Goal: Task Accomplishment & Management: Complete application form

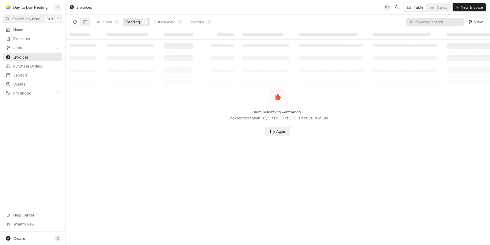
click at [284, 133] on span "Try Again" at bounding box center [277, 130] width 19 height 5
click at [275, 132] on span "Try Again" at bounding box center [277, 130] width 19 height 5
click at [277, 132] on span "Try Again" at bounding box center [277, 130] width 19 height 5
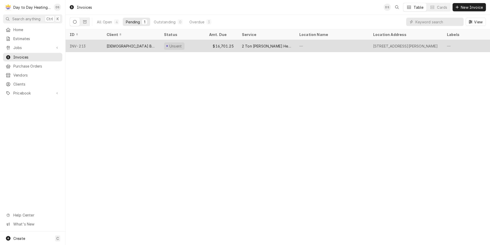
click at [125, 42] on div "[DEMOGRAPHIC_DATA] Brothers" at bounding box center [131, 46] width 57 height 12
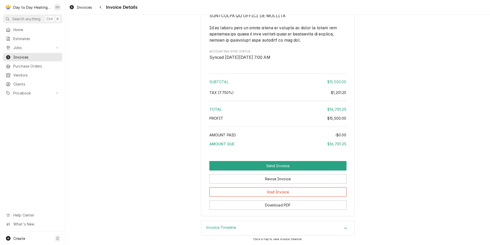
scroll to position [1322, 0]
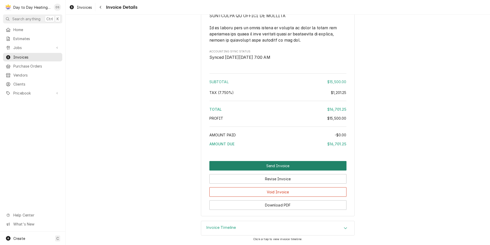
click at [290, 166] on button "Send Invoice" at bounding box center [277, 165] width 137 height 9
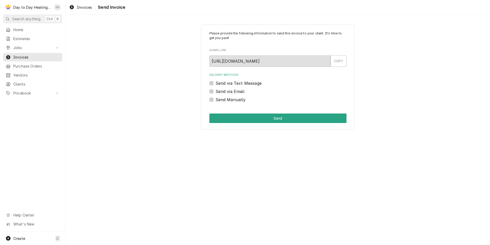
click at [235, 92] on label "Send via Email" at bounding box center [230, 91] width 29 height 6
click at [235, 92] on input "Send via Email" at bounding box center [284, 93] width 137 height 11
checkbox input "true"
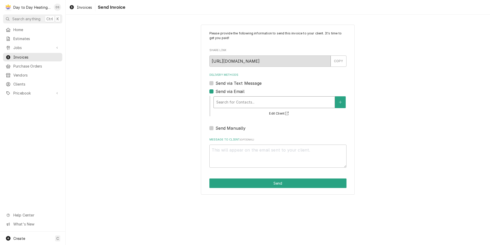
click at [238, 98] on div "Delivery Methods" at bounding box center [274, 101] width 116 height 9
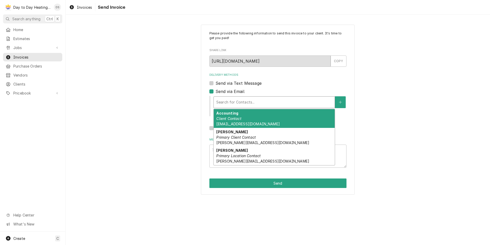
click at [168, 119] on div "Please provide the following information to send this invoice to your client. I…" at bounding box center [278, 109] width 425 height 179
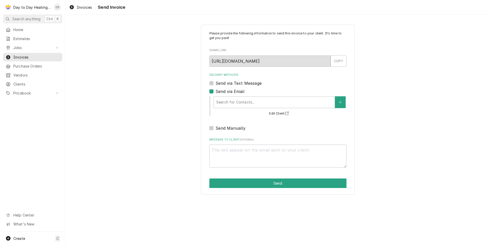
click at [168, 119] on div "Please provide the following information to send this invoice to your client. I…" at bounding box center [278, 109] width 425 height 179
click at [25, 54] on span "Invoices" at bounding box center [36, 56] width 46 height 5
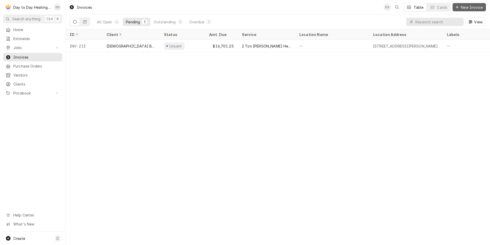
click at [468, 5] on span "New Invoice" at bounding box center [472, 7] width 24 height 5
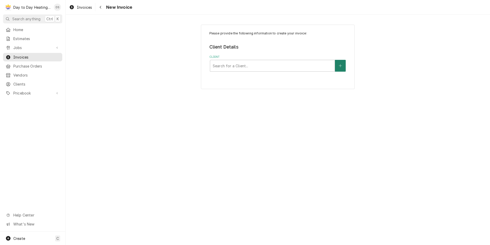
click at [339, 63] on button "Client" at bounding box center [340, 66] width 11 height 12
click at [261, 66] on div "Client" at bounding box center [272, 65] width 119 height 9
type input "ass"
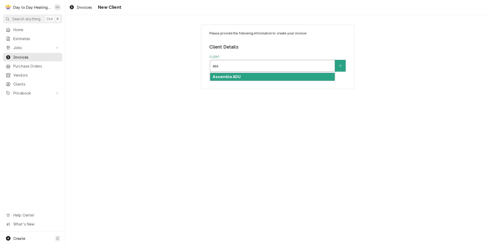
click at [255, 77] on div "Assemble ADU" at bounding box center [272, 77] width 125 height 8
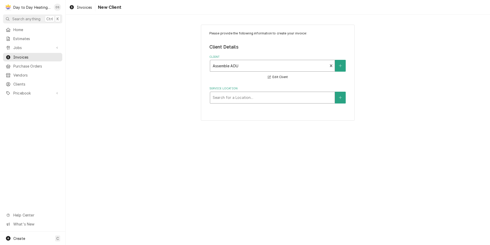
click at [254, 99] on div "Service Location" at bounding box center [272, 97] width 119 height 9
click at [344, 98] on button "Service Location" at bounding box center [340, 98] width 11 height 12
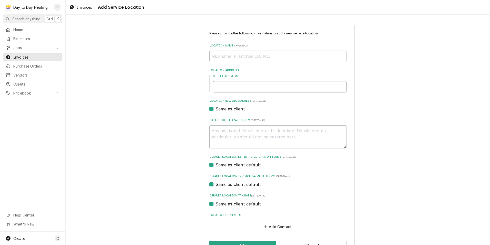
click at [259, 83] on input "Street Address" at bounding box center [280, 86] width 134 height 11
type textarea "x"
type input "1"
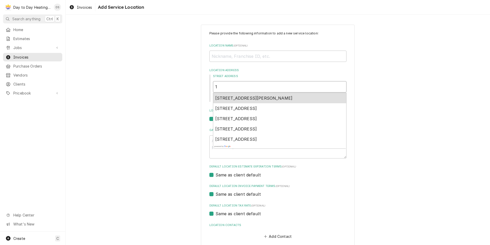
type textarea "x"
type input "17"
type textarea "x"
type input "173"
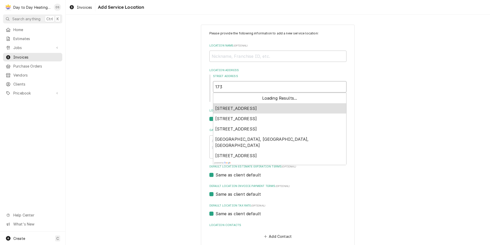
type textarea "x"
type input "1735"
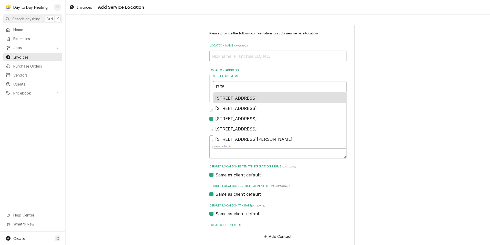
type textarea "x"
type input "1735"
type textarea "x"
type input "1735 c"
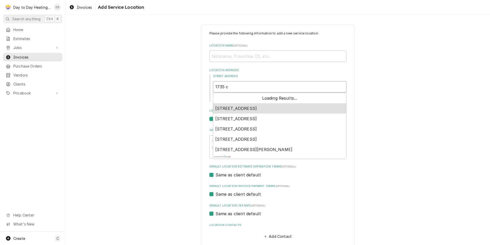
type textarea "x"
type input "1735 ce"
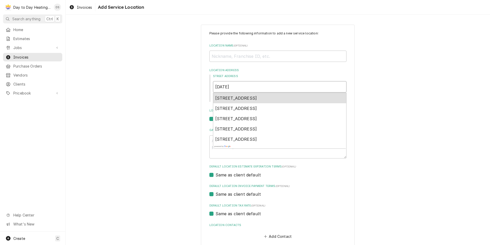
type textarea "x"
type input "1735 cer"
click at [257, 97] on span "1735 Cereus Court, Carlsbad, CA, USA" at bounding box center [236, 97] width 42 height 5
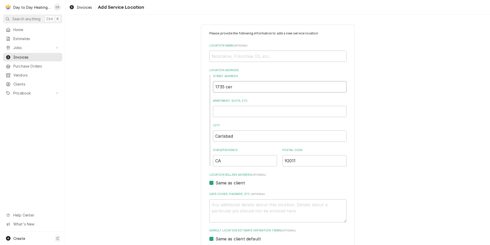
type textarea "x"
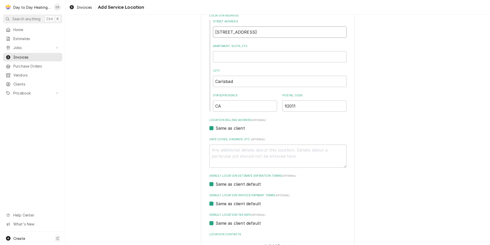
scroll to position [90, 0]
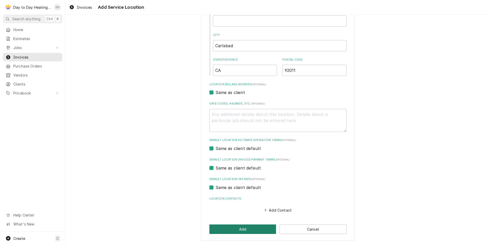
type input "1735 Cereus Ct"
click at [256, 227] on button "Add" at bounding box center [242, 228] width 67 height 9
type textarea "x"
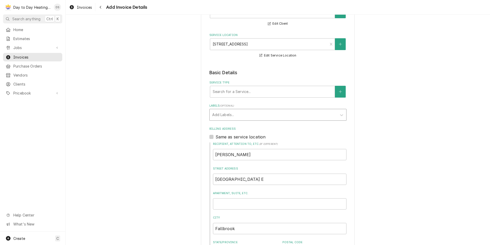
scroll to position [53, 0]
click at [273, 96] on div "Service Type" at bounding box center [272, 91] width 119 height 9
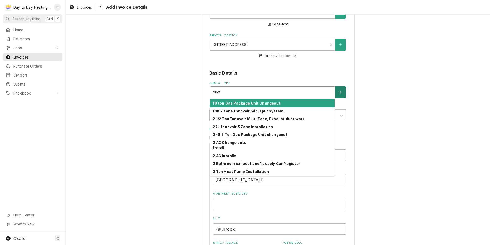
type input "duct"
click at [341, 93] on button "Service Type" at bounding box center [340, 92] width 11 height 12
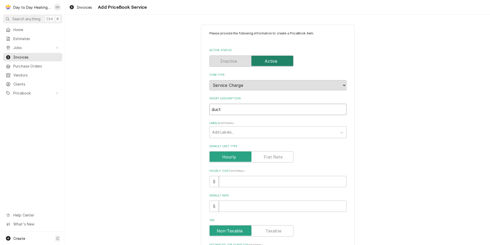
click at [239, 111] on input "duct" at bounding box center [277, 109] width 137 height 11
type textarea "x"
type input "duc"
type textarea "x"
type input "du"
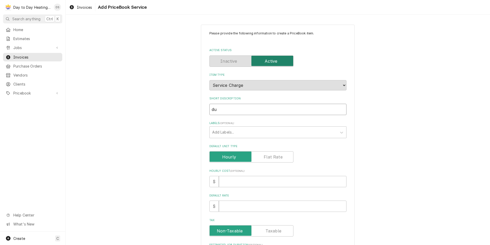
type textarea "x"
type input "d"
type textarea "x"
type input "D"
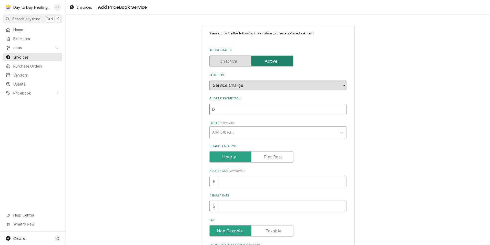
type textarea "x"
type input "Du"
type textarea "x"
type input "Duc"
type textarea "x"
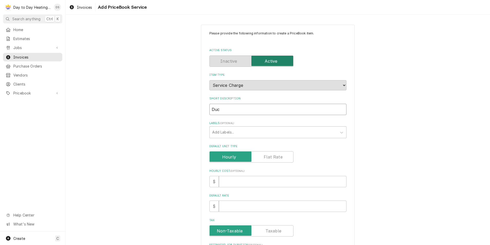
type input "Duct"
type textarea "x"
type input "Duct"
type textarea "x"
type input "Duct r"
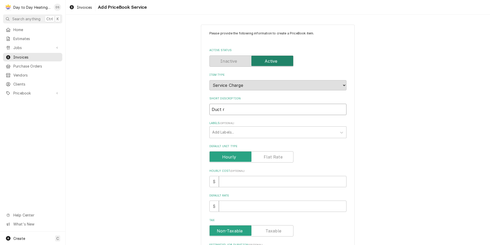
type textarea "x"
type input "Duct ru"
type textarea "x"
type input "Duct run"
type textarea "x"
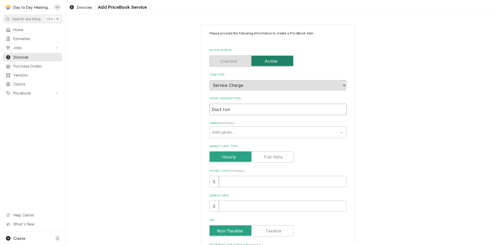
type input "Duct run"
type textarea "x"
type input "Duct run i"
type textarea "x"
type input "Duct run in"
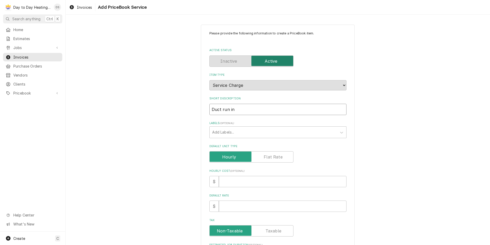
type textarea "x"
type input "Duct run ins"
type textarea "x"
type input "Duct run inst"
type textarea "x"
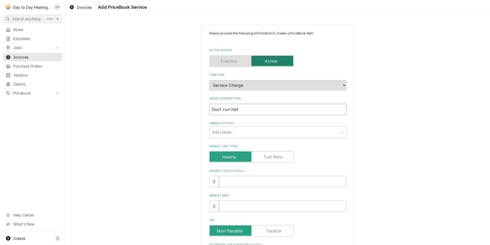
type input "Duct run insta"
type textarea "x"
type input "Duct run instal"
type textarea "x"
type input "Duct run install"
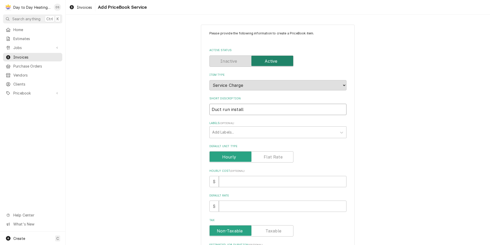
type textarea "x"
type input "Duct run installa"
type textarea "x"
type input "Duct run installat"
type textarea "x"
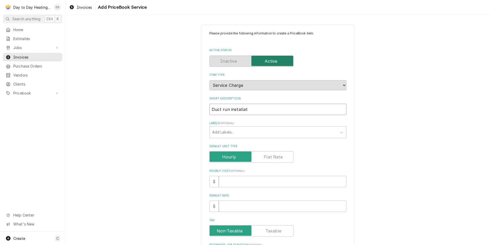
type input "Duct run installati"
type textarea "x"
type input "Duct run installatio"
type textarea "x"
type input "Duct run installation"
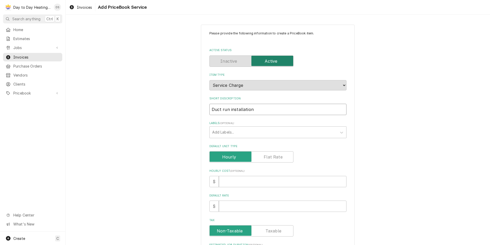
type textarea "x"
type input "Duct run installationm"
type textarea "x"
type input "Duct run installation"
type textarea "x"
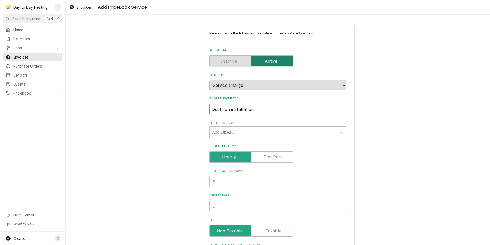
type input "Duct run installation"
click at [272, 154] on label "Default Unit Type" at bounding box center [251, 156] width 84 height 11
click at [272, 154] on input "Default Unit Type" at bounding box center [251, 156] width 79 height 11
checkbox input "true"
click at [244, 206] on input "Default Unit Price" at bounding box center [283, 205] width 128 height 11
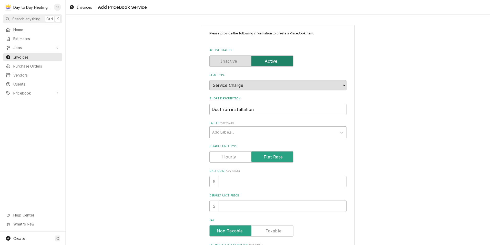
type textarea "x"
type input "5"
type textarea "x"
type input "50"
type textarea "x"
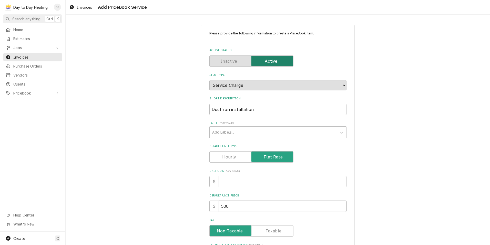
type input "500"
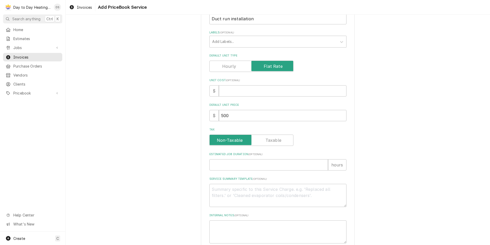
scroll to position [120, 0]
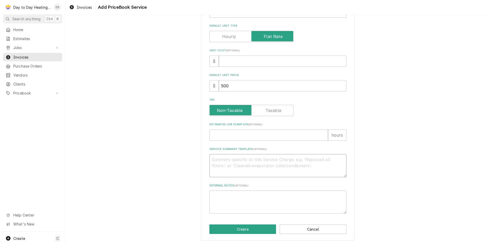
click at [233, 162] on textarea "Service Summary Template ( optional )" at bounding box center [277, 165] width 137 height 23
type textarea "x"
type textarea "S"
type textarea "x"
type textarea "Sc"
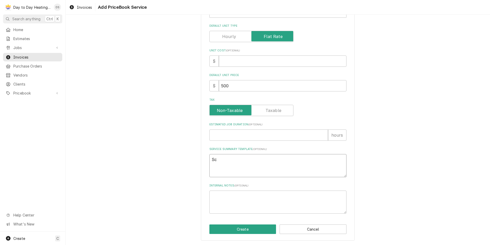
type textarea "x"
type textarea "Sco"
type textarea "x"
type textarea "Scop"
type textarea "x"
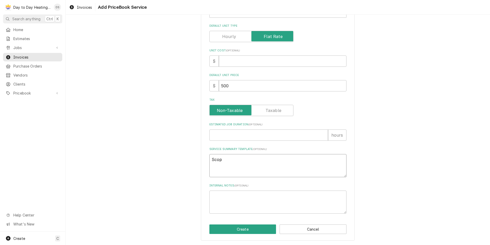
type textarea "Scope"
type textarea "x"
type textarea "Scope"
type textarea "x"
type textarea "Scope o"
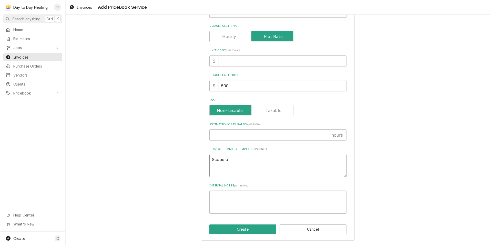
type textarea "x"
type textarea "Scope of"
type textarea "x"
type textarea "Scope of"
type textarea "x"
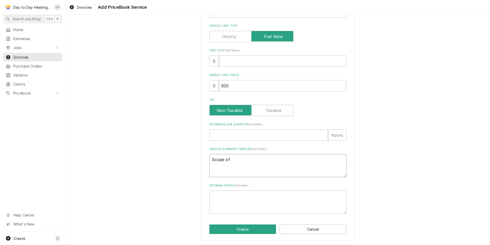
type textarea "Scope of w"
type textarea "x"
type textarea "Scope of wo"
type textarea "x"
type textarea "Scope of wor"
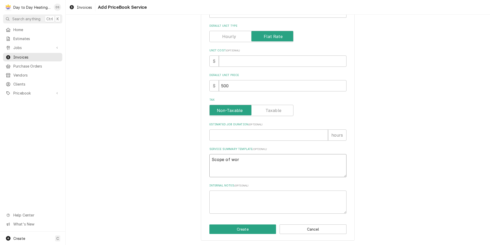
type textarea "x"
type textarea "Scope of work"
type textarea "x"
type textarea "Scope of work"
type textarea "x"
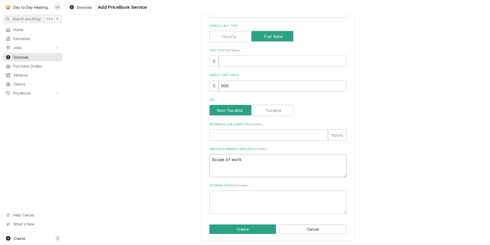
type textarea "Scope of work"
type textarea "x"
type textarea "Scope of work:"
type textarea "x"
type textarea "Scope of work:"
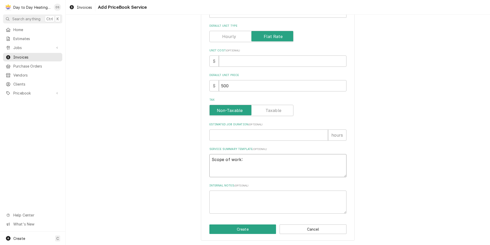
type textarea "x"
type textarea "Scope of work:"
type textarea "x"
type textarea "Scope of work:"
type textarea "x"
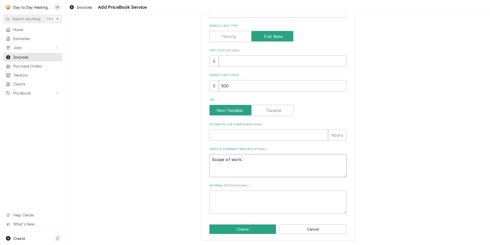
type textarea "Scope of work: -"
type textarea "x"
type textarea "Scope of work: -P"
type textarea "x"
type textarea "Scope of work: -Pr"
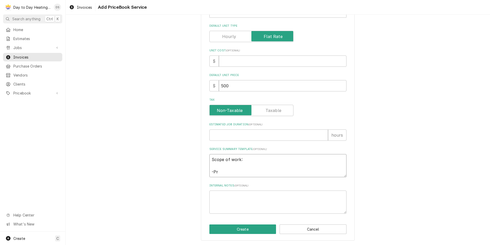
type textarea "x"
type textarea "Scope of work: -Pro"
type textarea "x"
type textarea "Scope of work: -Prov"
type textarea "x"
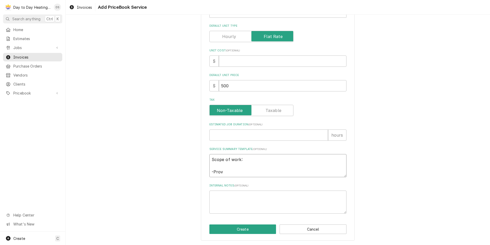
type textarea "Scope of work: -Provi"
type textarea "x"
type textarea "Scope of work: -Provid"
type textarea "x"
type textarea "Scope of work: -Provide"
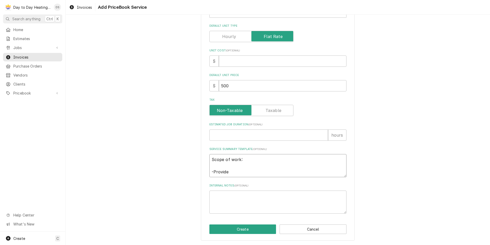
type textarea "x"
type textarea "Scope of work: -Provide"
type textarea "x"
type textarea "Scope of work: -Provide a"
type textarea "x"
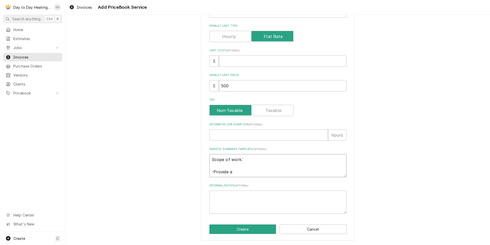
type textarea "Scope of work: -Provide an"
type textarea "x"
type textarea "Scope of work: -Provide and"
type textarea "x"
type textarea "Scope of work: -Provide and"
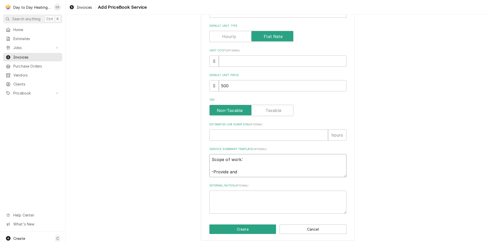
type textarea "x"
type textarea "Scope of work: -Provide and i"
type textarea "x"
type textarea "Scope of work: -Provide and is"
type textarea "x"
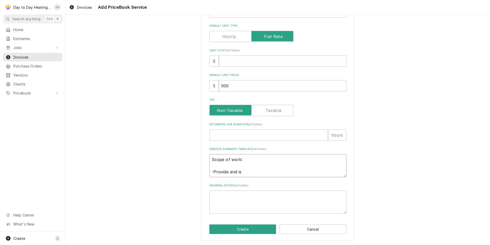
type textarea "Scope of work: -Provide and isn"
type textarea "x"
type textarea "Scope of work: -Provide and isnt"
type textarea "x"
type textarea "Scope of work: -Provide and isnta"
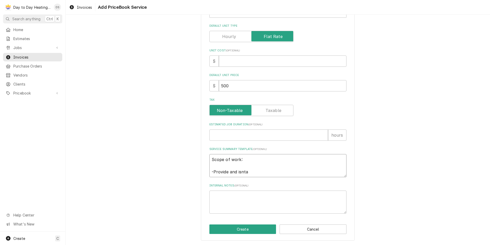
type textarea "x"
type textarea "Scope of work: -Provide and isntal"
type textarea "x"
type textarea "Scope of work: -Provide and isntall"
type textarea "x"
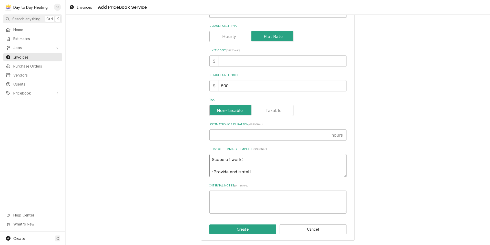
type textarea "Scope of work: -Provide and isntall"
type textarea "x"
type textarea "Scope of work: -Provide and isntall"
type textarea "x"
type textarea "Scope of work: -Provide and isntal"
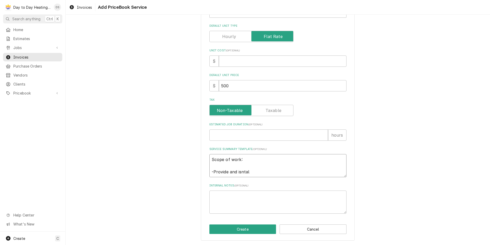
type textarea "x"
type textarea "Scope of work: -Provide and isnta"
type textarea "x"
type textarea "Scope of work: -Provide and isnt"
type textarea "x"
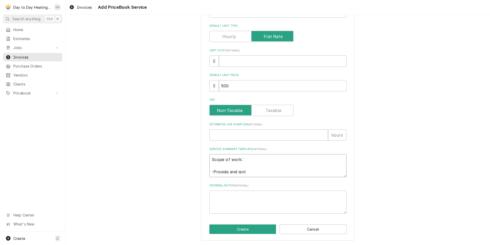
type textarea "Scope of work: -Provide and isn"
type textarea "x"
type textarea "Scope of work: -Provide and is"
type textarea "x"
type textarea "Scope of work: -Provide and i"
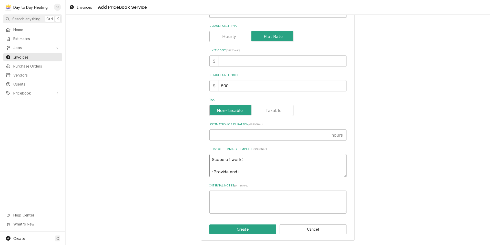
type textarea "x"
type textarea "Scope of work: -Provide and in"
type textarea "x"
type textarea "Scope of work: -Provide and ins"
type textarea "x"
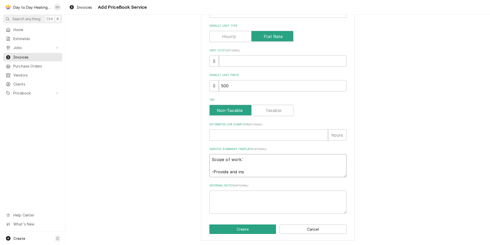
type textarea "Scope of work: -Provide and inst"
type textarea "x"
type textarea "Scope of work: -Provide and insta"
type textarea "x"
type textarea "Scope of work: -Provide and instal"
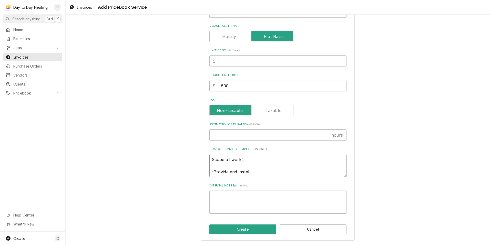
type textarea "x"
type textarea "Scope of work: -Provide and install"
type textarea "x"
type textarea "Scope of work: -Provide and install"
type textarea "x"
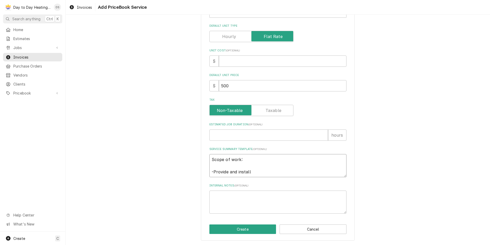
type textarea "Scope of work: -Provide and instal"
type textarea "x"
type textarea "Scope of work: -Provide and insta"
type textarea "x"
type textarea "Scope of work: -Provide and inst"
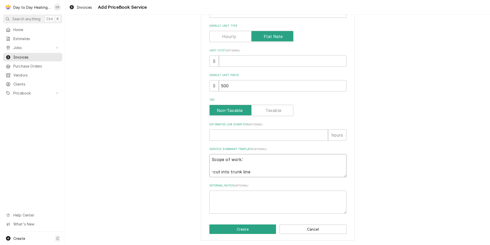
click at [215, 172] on textarea "Scope of work: -cut into trunk line" at bounding box center [277, 165] width 137 height 23
click at [247, 171] on textarea "Scope of work: -Cut into trunk line" at bounding box center [277, 165] width 137 height 23
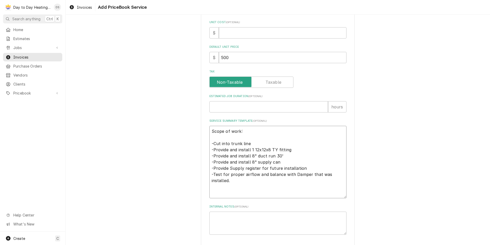
scroll to position [169, 0]
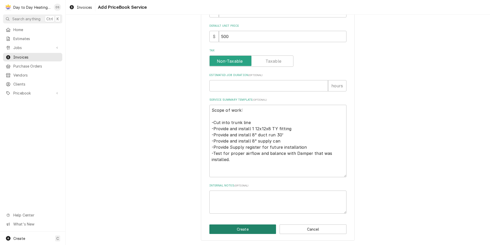
click at [238, 232] on button "Create" at bounding box center [242, 228] width 67 height 9
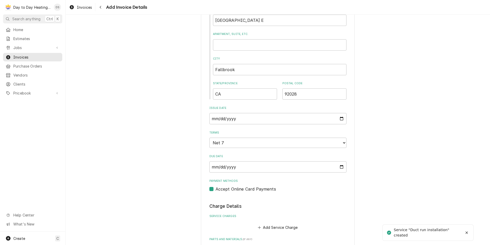
scroll to position [232, 0]
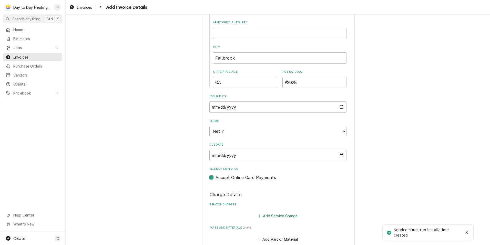
click at [288, 213] on button "Add Service Charge" at bounding box center [278, 215] width 42 height 7
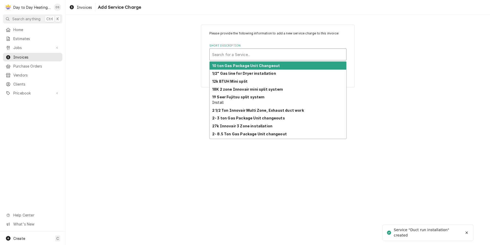
click at [245, 55] on div "Short Description" at bounding box center [278, 54] width 132 height 9
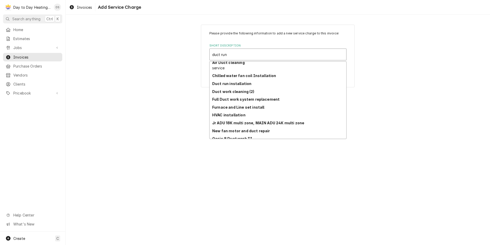
scroll to position [72, 0]
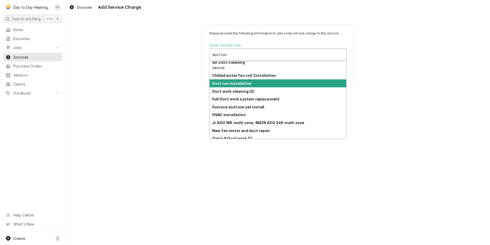
click at [239, 84] on strong "Duct run installation" at bounding box center [231, 83] width 39 height 4
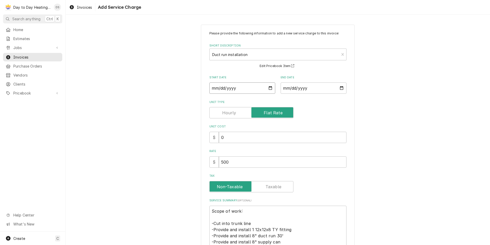
click at [266, 88] on input "Start Date" at bounding box center [242, 87] width 66 height 11
click at [338, 88] on input "End Date" at bounding box center [314, 87] width 66 height 11
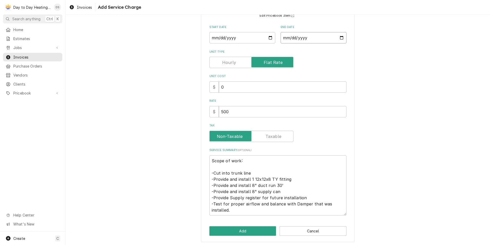
scroll to position [52, 0]
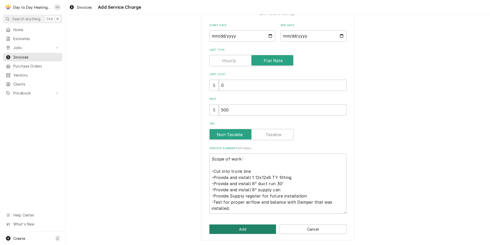
click at [251, 229] on button "Add" at bounding box center [242, 228] width 67 height 9
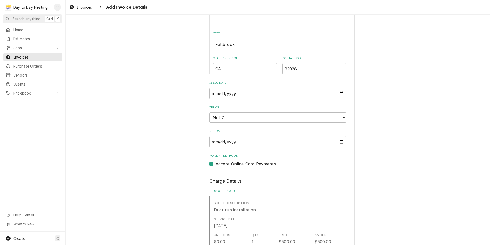
scroll to position [277, 0]
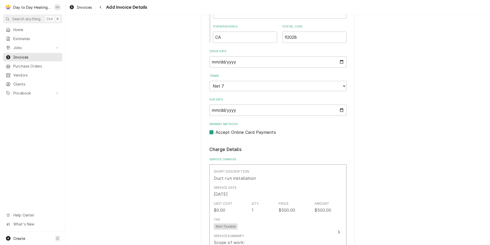
click at [216, 131] on label "Accept Online Card Payments" at bounding box center [246, 132] width 61 height 6
click at [216, 131] on input "Payment Methods" at bounding box center [284, 134] width 137 height 11
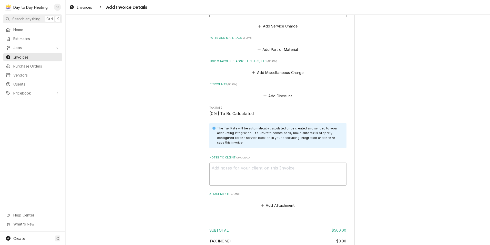
scroll to position [632, 0]
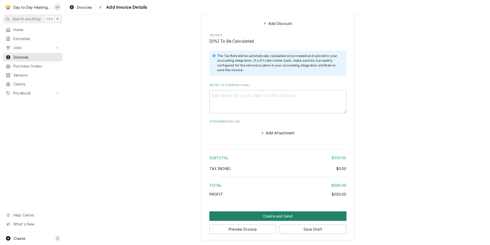
click at [272, 214] on button "Create and Send" at bounding box center [277, 215] width 137 height 9
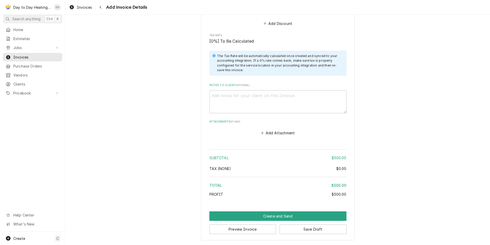
scroll to position [629, 0]
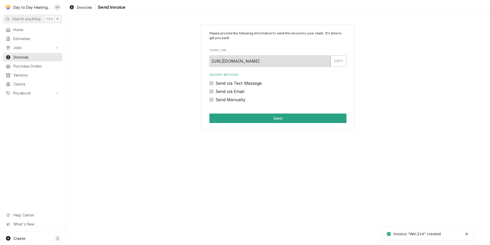
click at [231, 91] on label "Send via Email" at bounding box center [230, 91] width 29 height 6
click at [231, 91] on input "Send via Email" at bounding box center [284, 93] width 137 height 11
checkbox input "true"
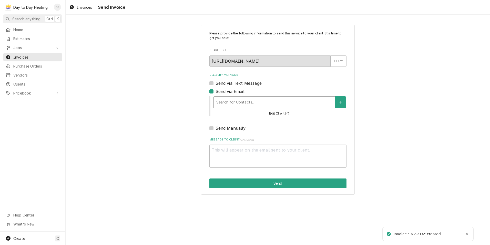
type textarea "x"
click at [240, 106] on div "Delivery Methods" at bounding box center [274, 101] width 116 height 9
click at [244, 83] on label "Send via Text Message" at bounding box center [239, 83] width 46 height 6
click at [244, 83] on input "Send via Text Message" at bounding box center [284, 85] width 137 height 11
checkbox input "true"
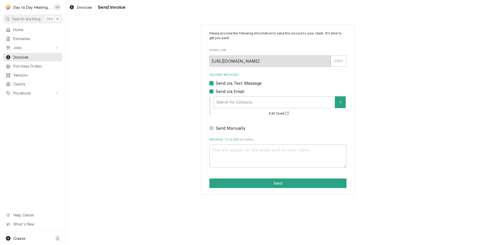
type textarea "x"
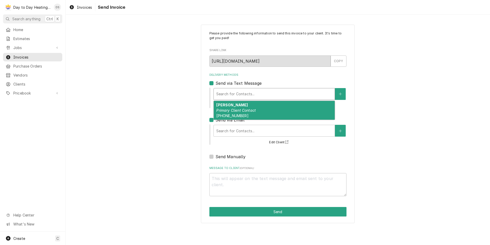
click at [270, 94] on div "Delivery Methods" at bounding box center [274, 93] width 116 height 9
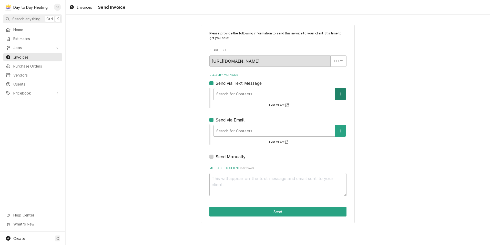
click at [343, 91] on button "Delivery Methods" at bounding box center [340, 94] width 11 height 12
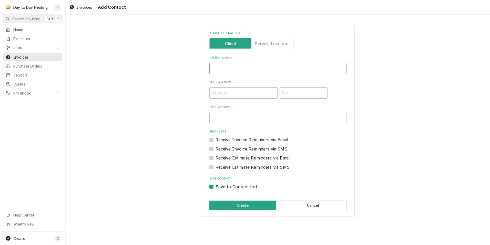
click at [249, 68] on input "Name ( optional )" at bounding box center [277, 68] width 137 height 11
type input "David"
click at [188, 87] on div "Attach contact to Name ( optional ) David Phone ( optional ) Email ( optional )…" at bounding box center [278, 120] width 425 height 201
click at [223, 94] on input "Phone ( optional )" at bounding box center [243, 92] width 68 height 11
type input "(619) 764-1160"
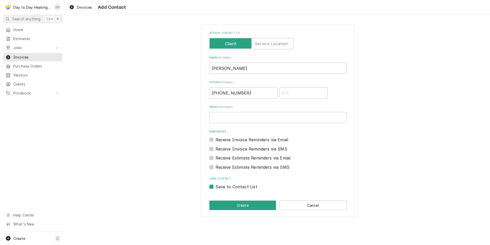
drag, startPoint x: 172, startPoint y: 120, endPoint x: 177, endPoint y: 120, distance: 4.4
click at [172, 120] on div "Attach contact to Name ( optional ) David Phone ( optional ) (619) 764-1160 Ema…" at bounding box center [278, 120] width 425 height 201
click at [240, 148] on label "Receive Invoice Reminders via SMS" at bounding box center [252, 149] width 72 height 6
click at [240, 148] on input "Contact Edit Form" at bounding box center [284, 151] width 137 height 11
checkbox input "true"
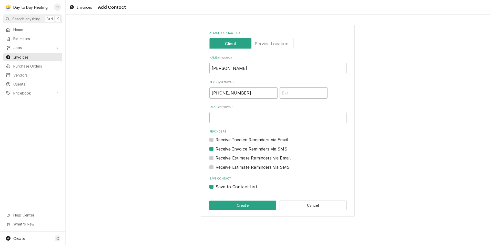
click at [249, 169] on label "Receive Estimate Reminders via SMS" at bounding box center [253, 167] width 74 height 6
click at [249, 169] on input "Contact Edit Form" at bounding box center [284, 169] width 137 height 11
checkbox input "true"
click at [244, 201] on button "Create" at bounding box center [242, 204] width 67 height 9
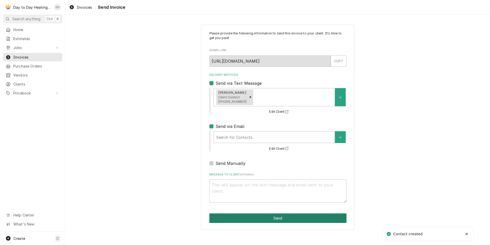
click at [276, 219] on button "Send" at bounding box center [277, 217] width 137 height 9
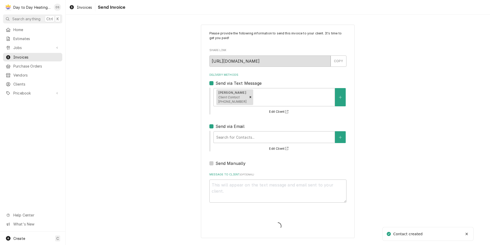
type textarea "x"
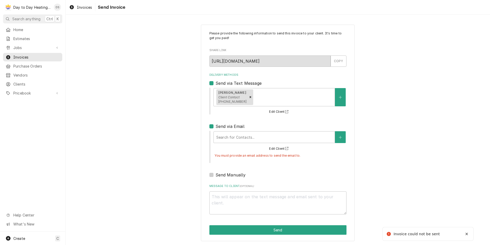
click at [207, 125] on div "Please provide the following information to send this invoice to your client. I…" at bounding box center [278, 133] width 154 height 216
click at [216, 125] on label "Send via Email" at bounding box center [230, 126] width 29 height 6
click at [216, 125] on input "Send via Email" at bounding box center [284, 128] width 137 height 11
checkbox input "false"
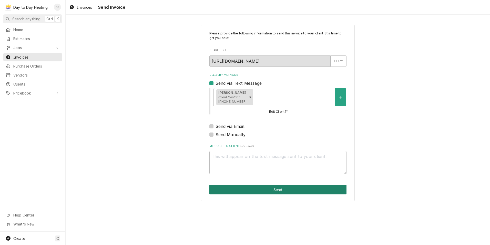
click at [277, 189] on button "Send" at bounding box center [277, 189] width 137 height 9
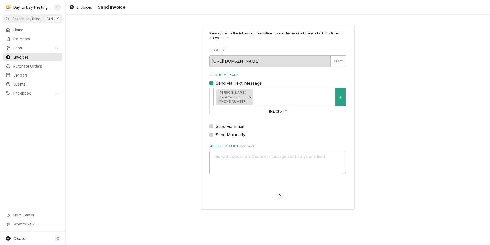
type textarea "x"
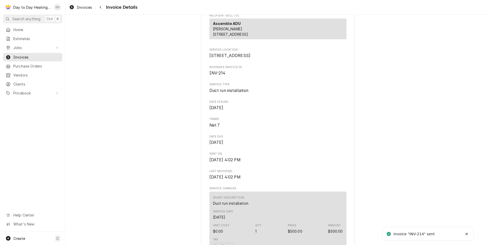
scroll to position [103, 0]
